Goal: Check status

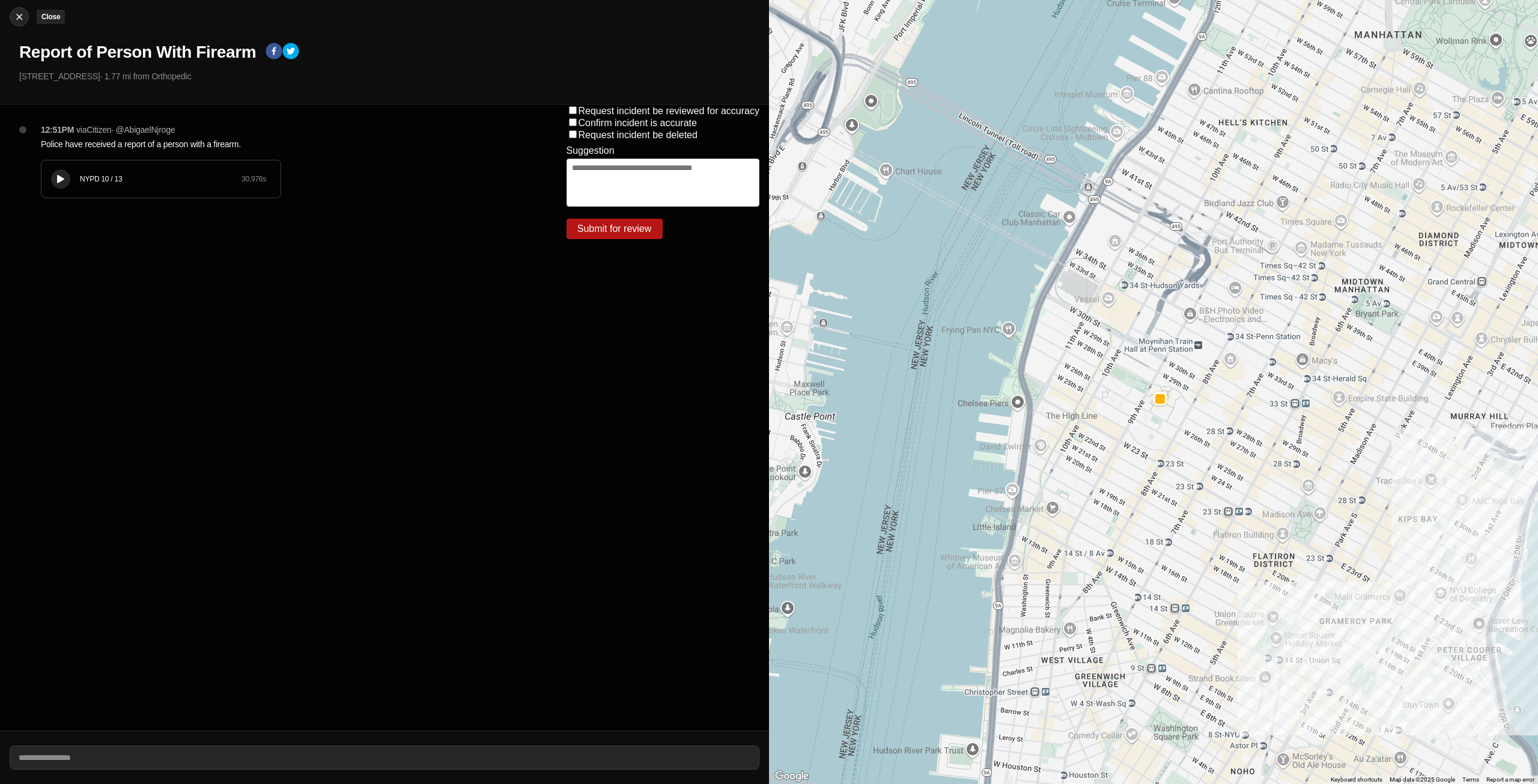
click at [27, 15] on div at bounding box center [19, 16] width 18 height 12
select select "*"
